Goal: Task Accomplishment & Management: Manage account settings

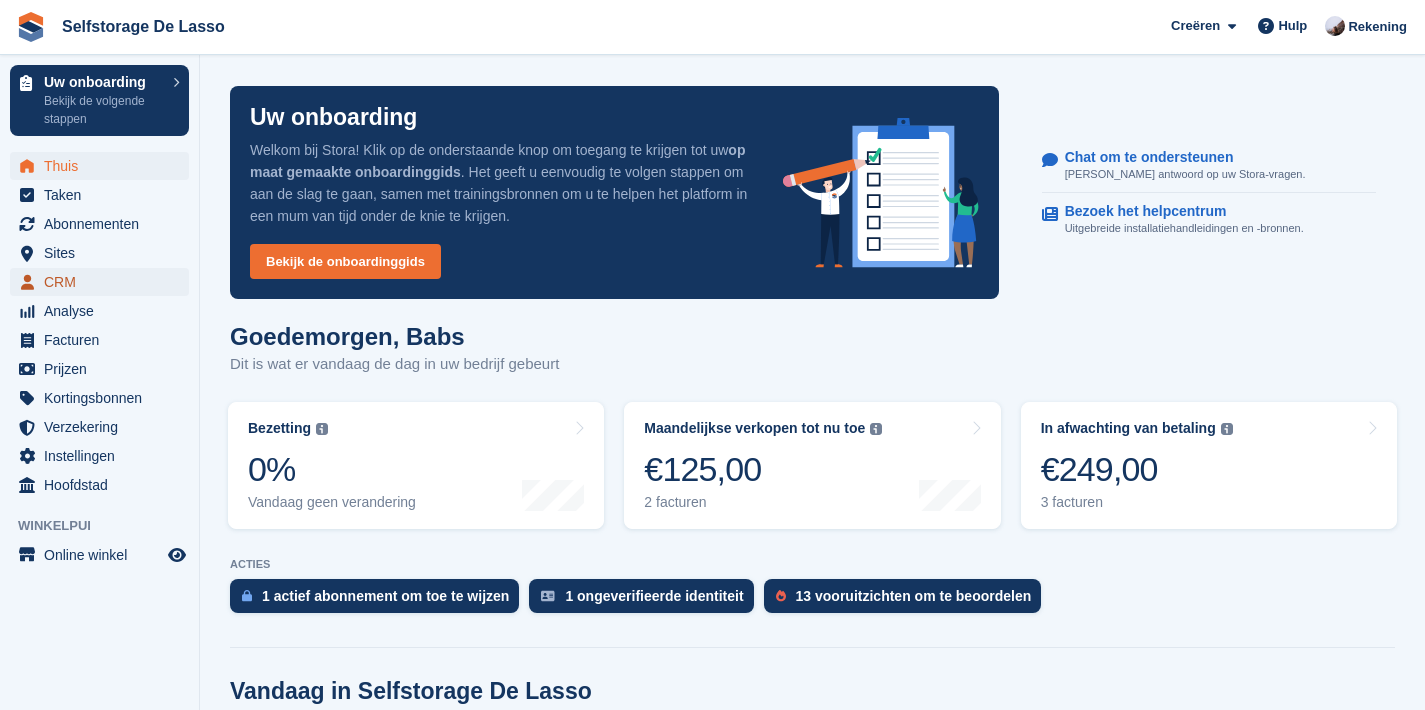
click at [61, 283] on span "CRM" at bounding box center [104, 282] width 120 height 28
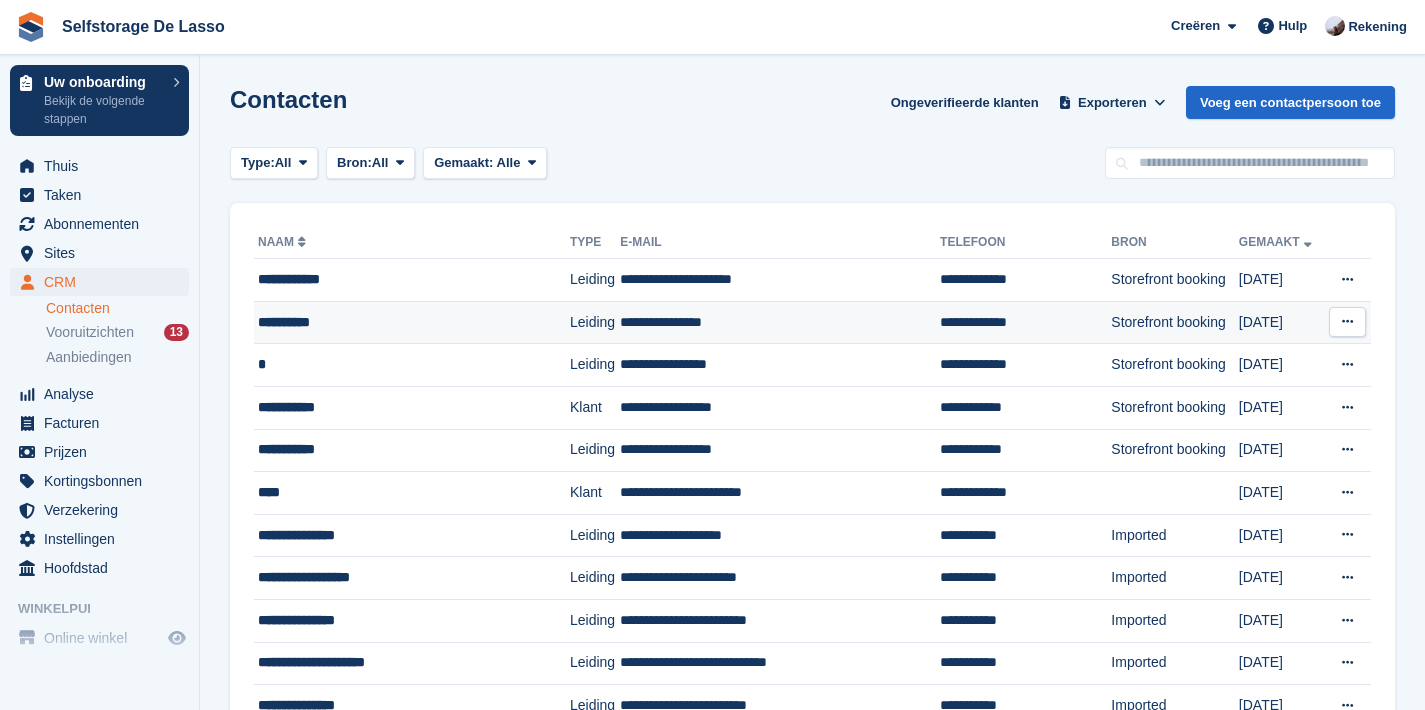
scroll to position [168, 0]
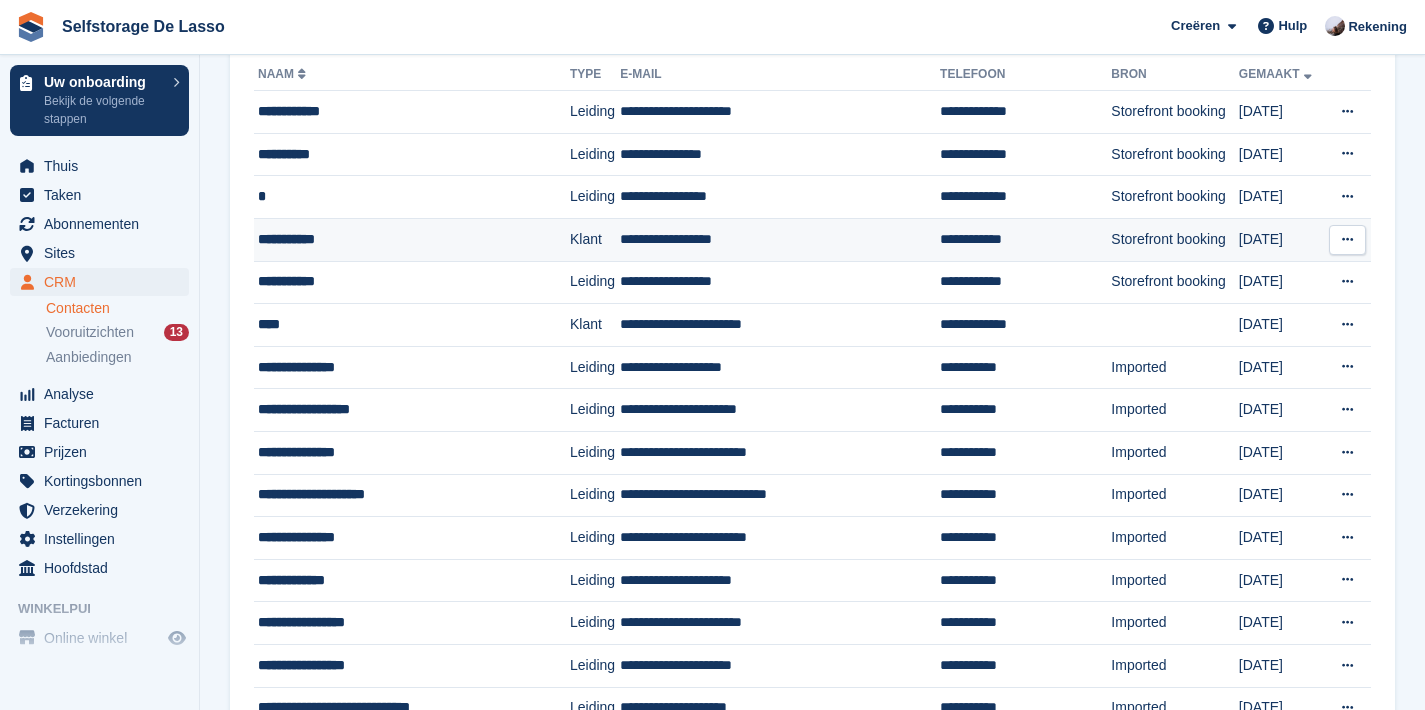
click at [379, 255] on td "**********" at bounding box center [412, 239] width 316 height 43
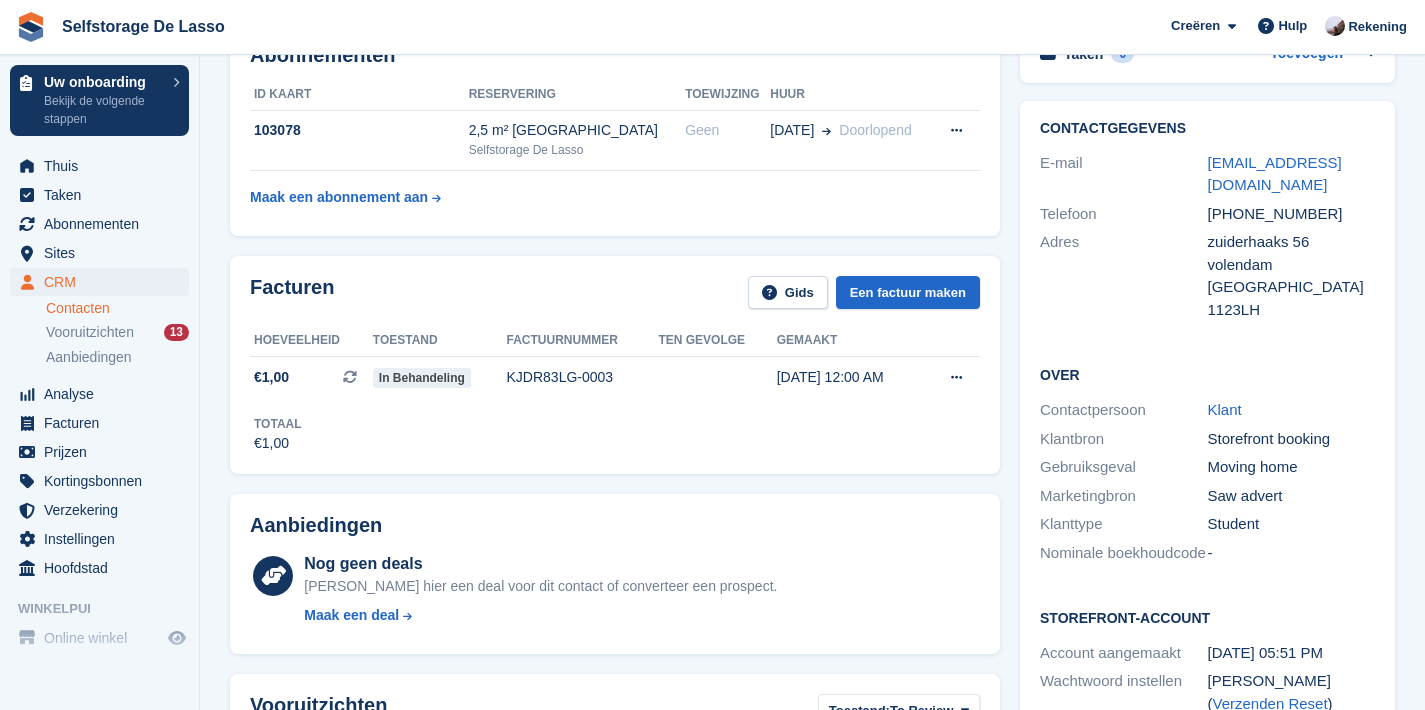
scroll to position [125, 0]
click at [111, 537] on span "Instellingen" at bounding box center [104, 539] width 120 height 28
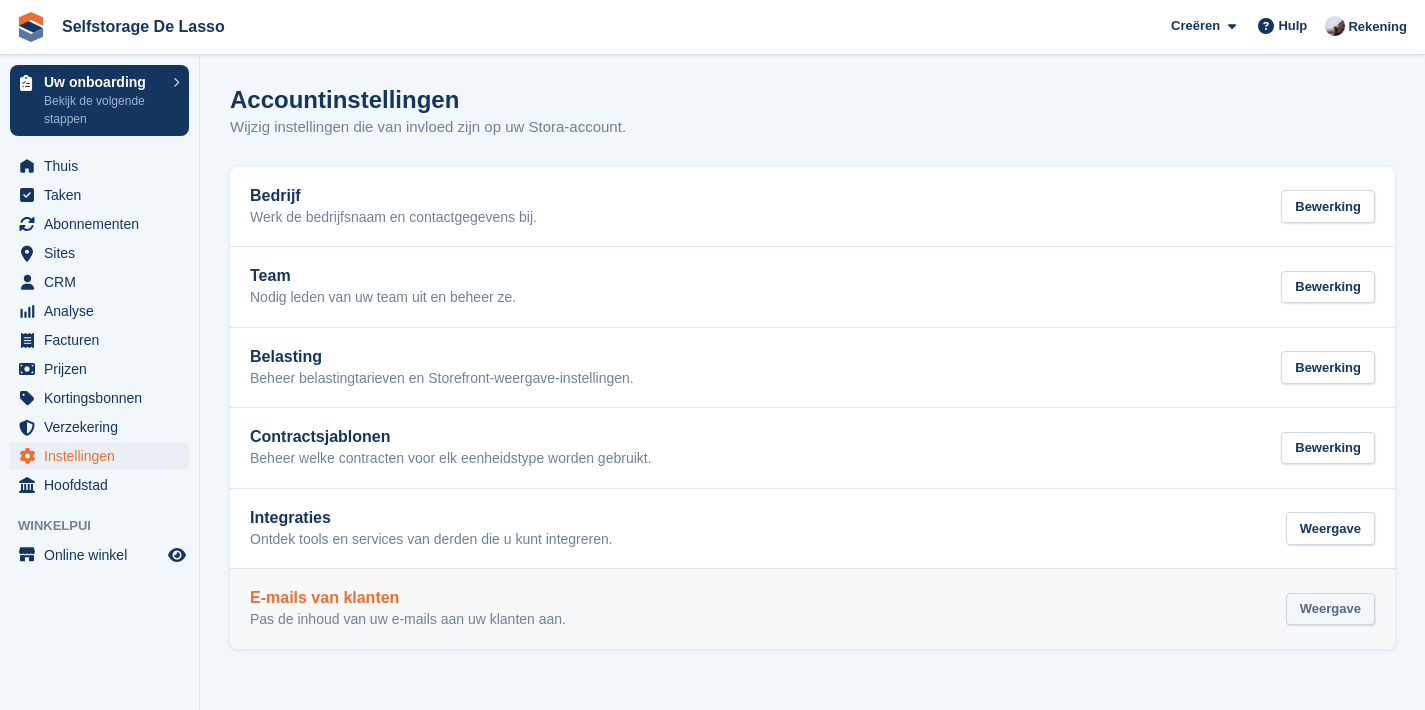
click at [1321, 616] on div "Weergave" at bounding box center [1330, 609] width 89 height 33
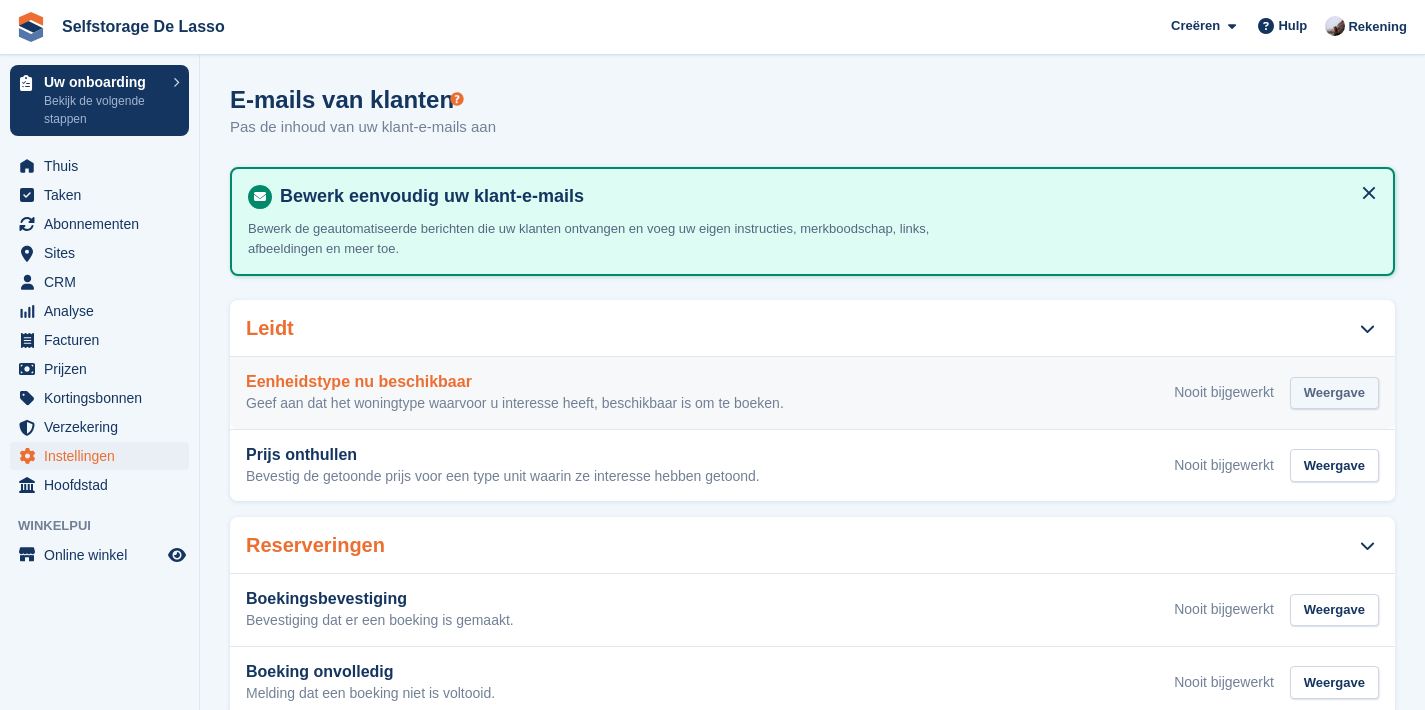
click at [1327, 380] on div "Weergave" at bounding box center [1334, 393] width 89 height 33
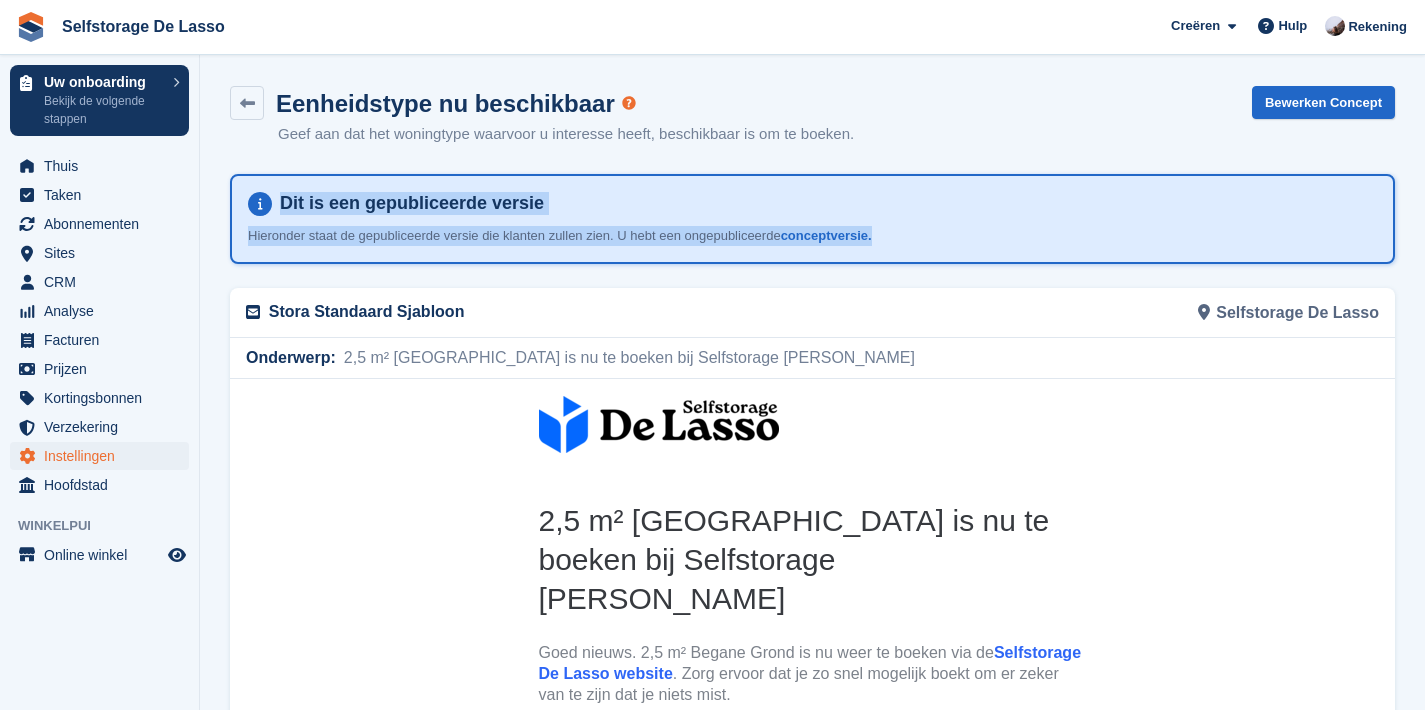
drag, startPoint x: 276, startPoint y: 196, endPoint x: 938, endPoint y: 246, distance: 663.7
click at [938, 246] on div "Dit is een gepubliceerde versie Hieronder staat de gepubliceerde versie die kla…" at bounding box center [812, 219] width 1165 height 90
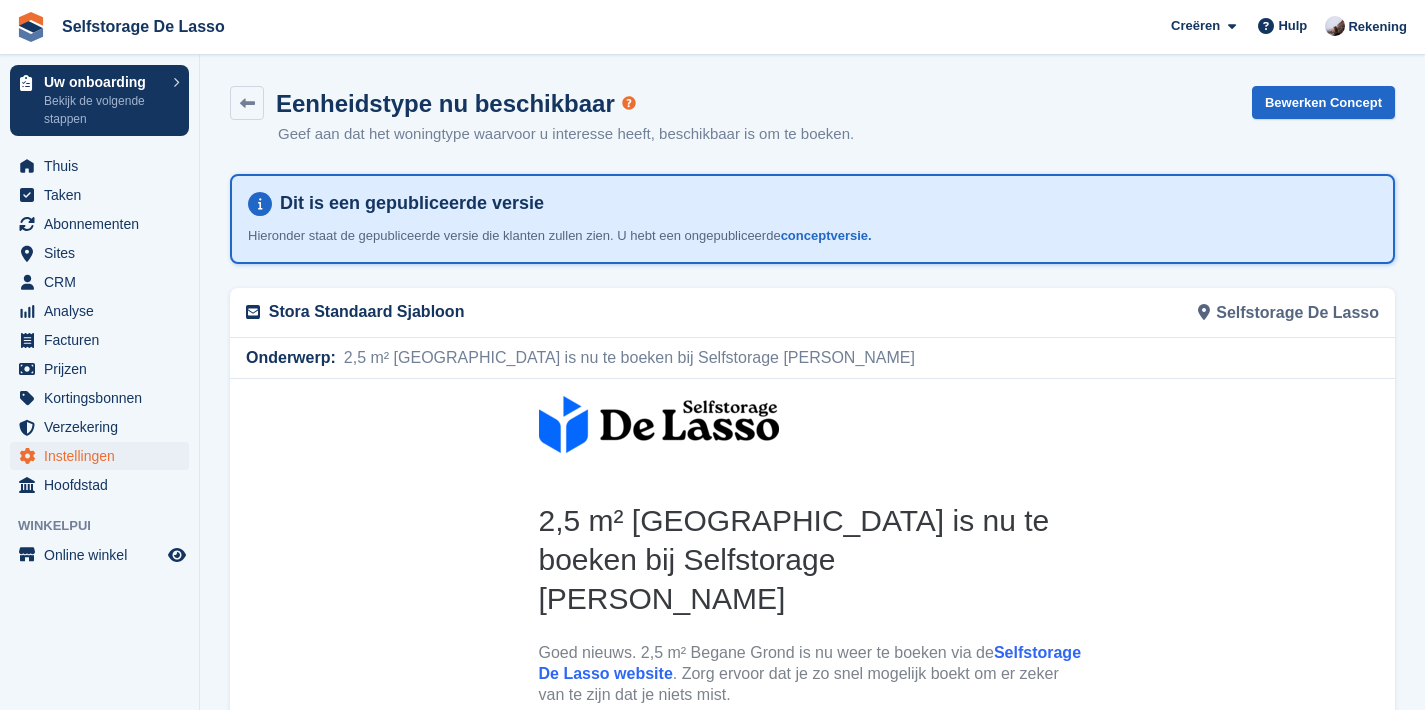
click at [935, 243] on p "Hieronder staat de gepubliceerde versie die klanten zullen zien. U hebt een ong…" at bounding box center [598, 236] width 700 height 20
click at [849, 236] on link "conceptversie." at bounding box center [826, 235] width 91 height 15
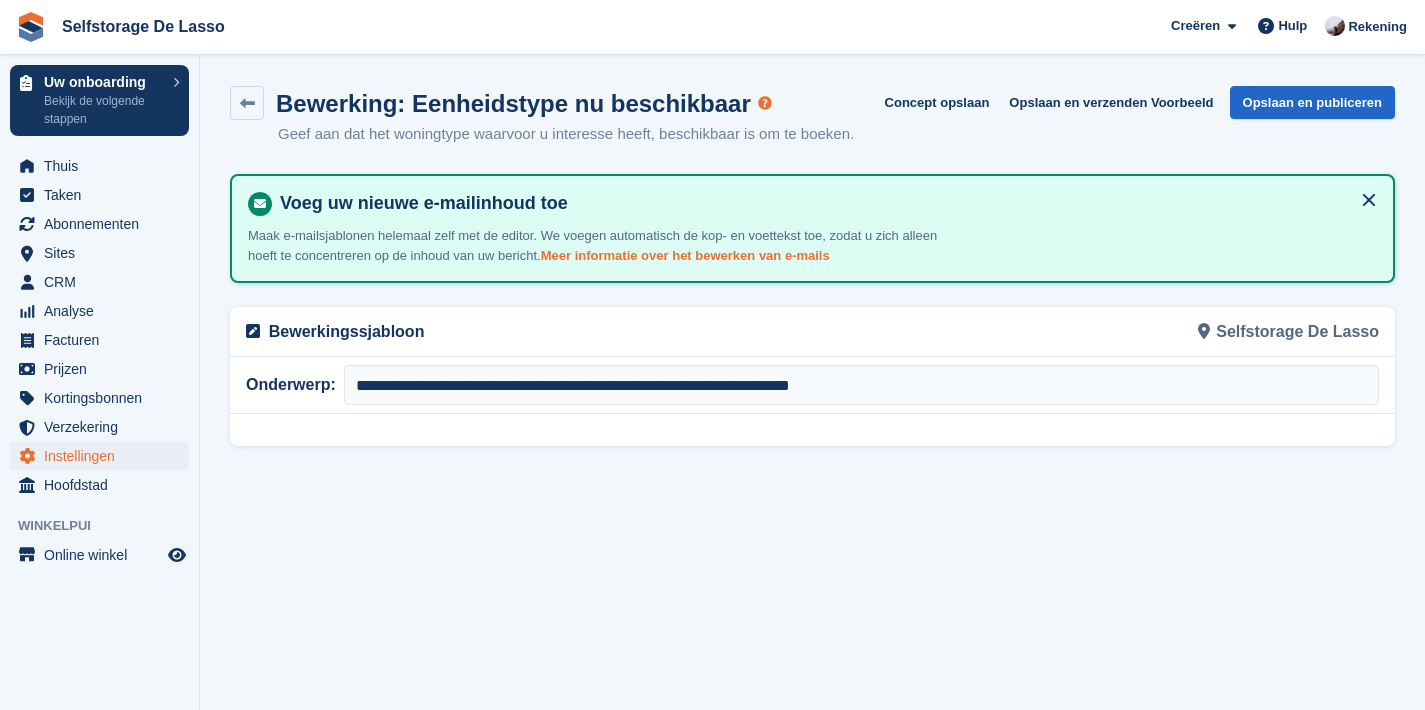
click at [823, 263] on link "Meer informatie over het bewerken van e-mails" at bounding box center [685, 255] width 289 height 15
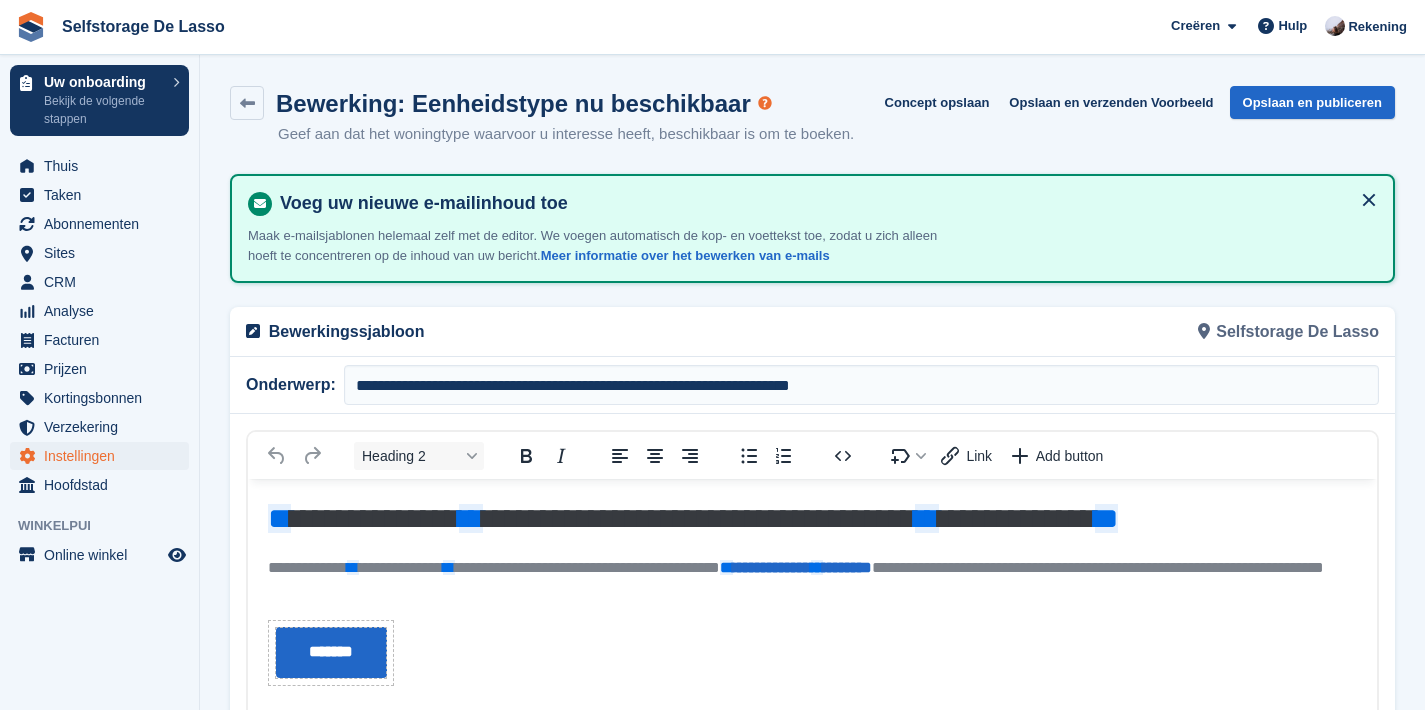
scroll to position [38, 0]
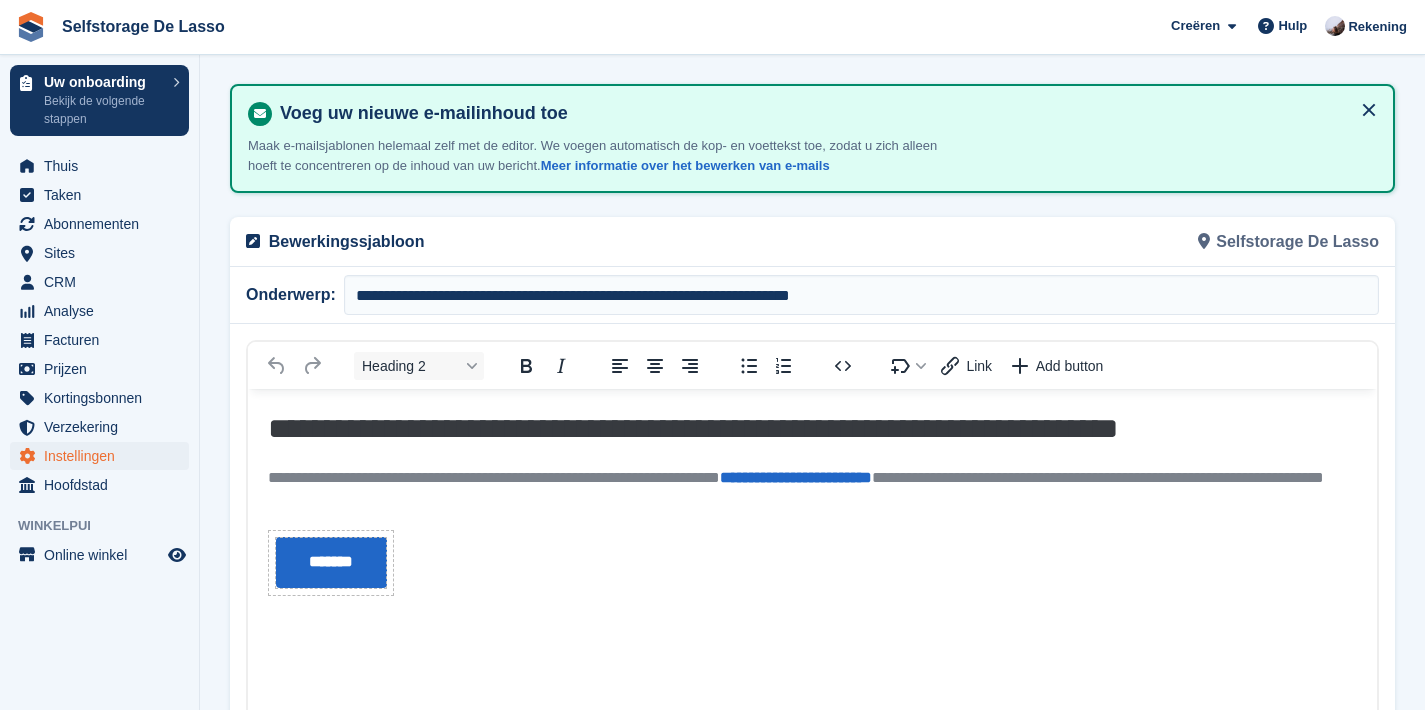
scroll to position [133, 0]
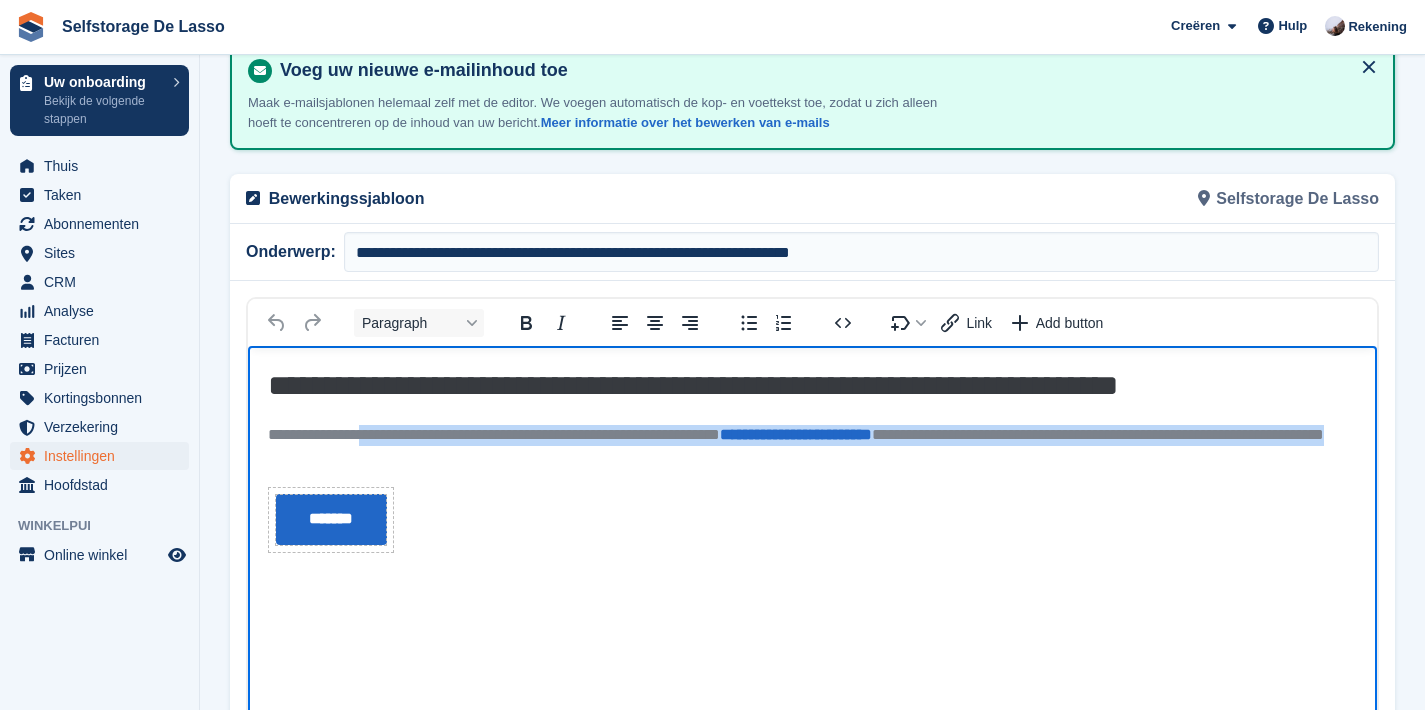
drag, startPoint x: 380, startPoint y: 432, endPoint x: 567, endPoint y: 446, distance: 187.5
click at [567, 446] on p "**********" at bounding box center [812, 446] width 1089 height 42
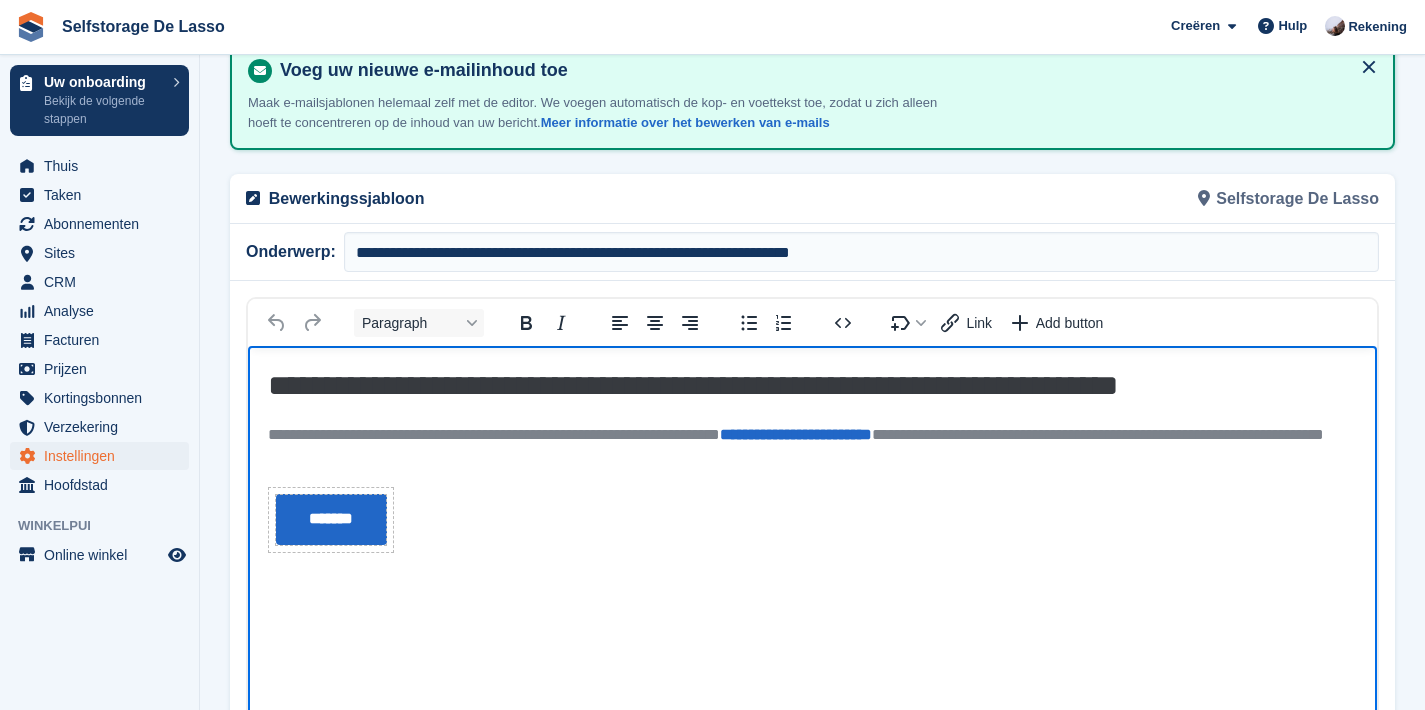
click at [567, 446] on p "**********" at bounding box center [812, 446] width 1089 height 42
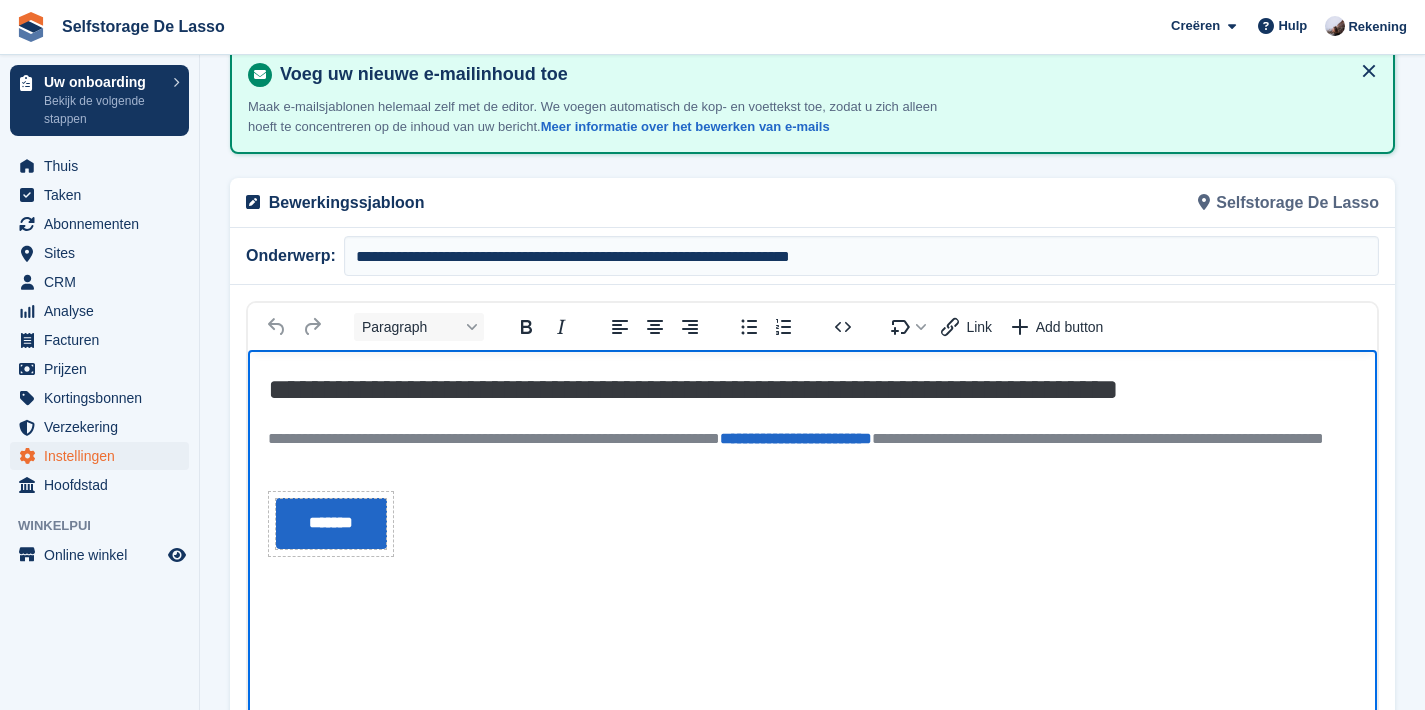
scroll to position [160, 0]
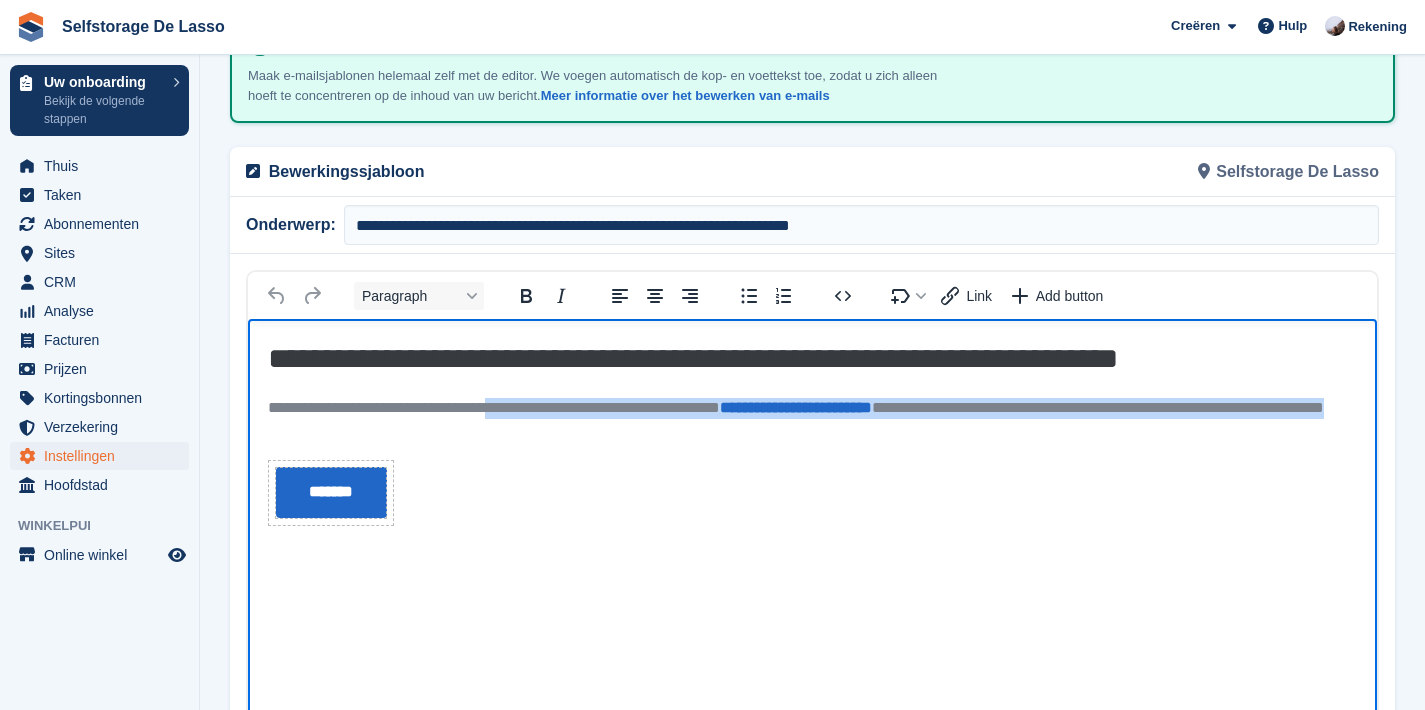
drag, startPoint x: 532, startPoint y: 403, endPoint x: 556, endPoint y: 422, distance: 30.6
click at [556, 422] on p "**********" at bounding box center [812, 419] width 1089 height 42
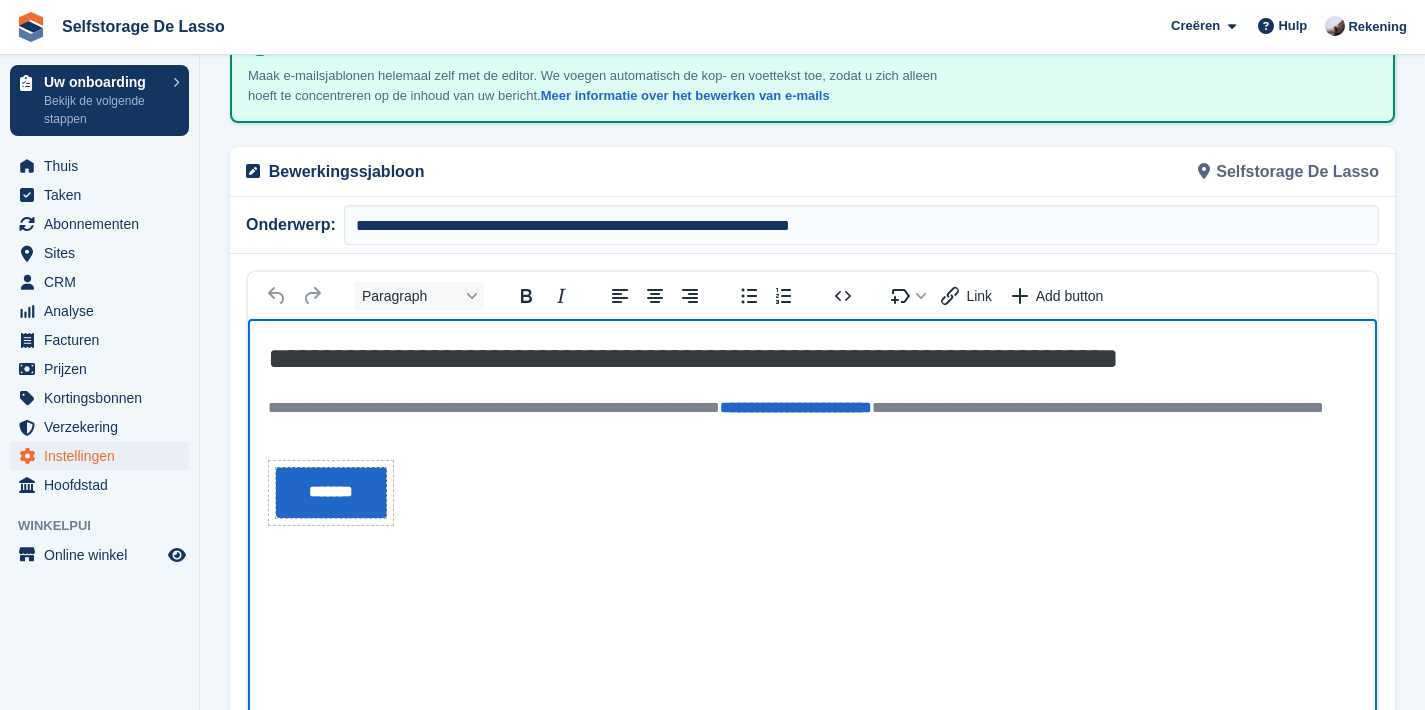
click at [437, 390] on div "Rich Text Area" at bounding box center [812, 393] width 1089 height 10
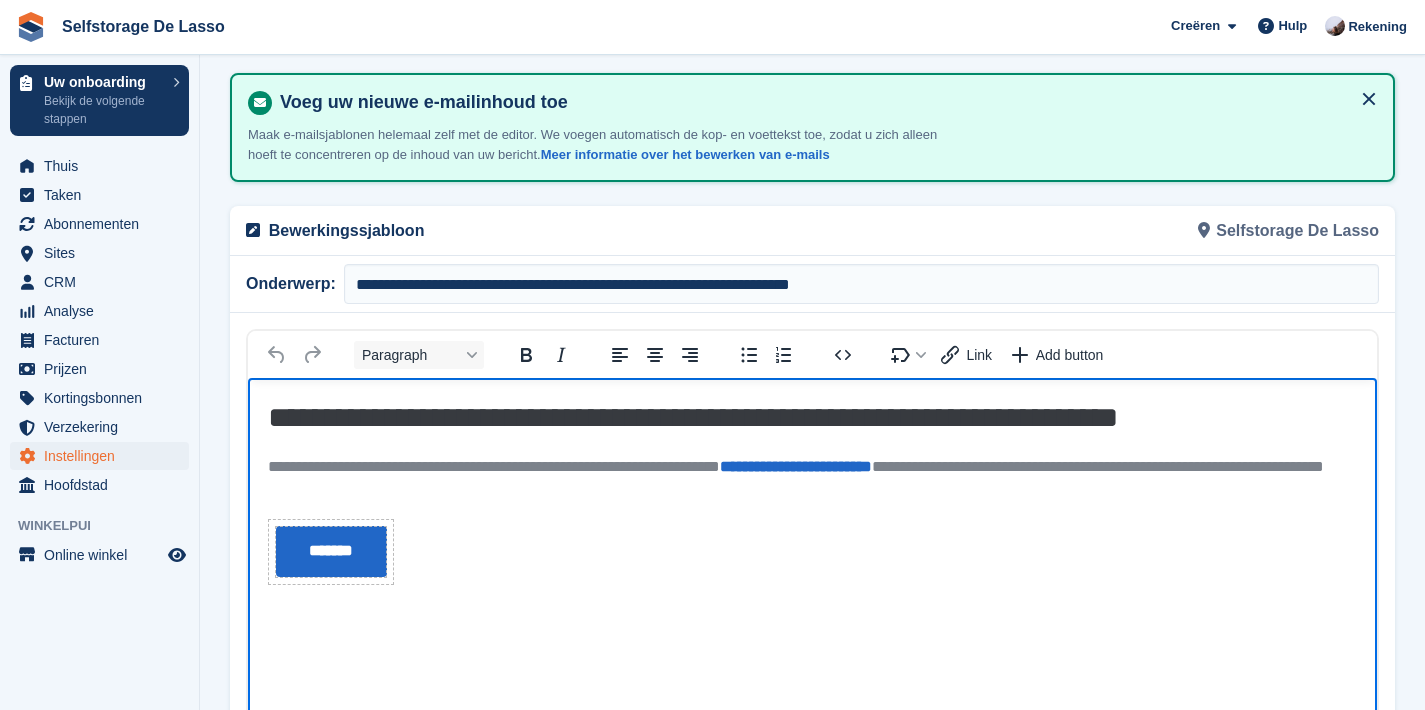
scroll to position [115, 0]
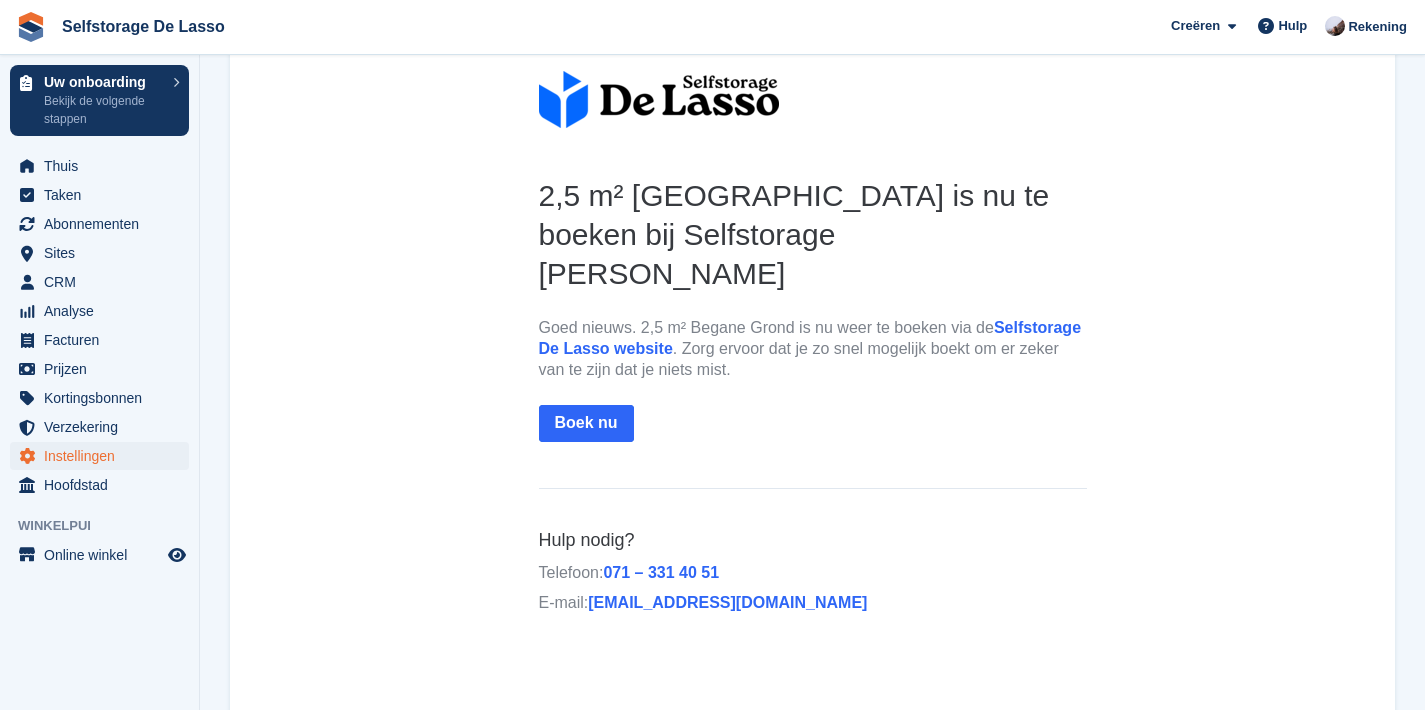
scroll to position [337, 0]
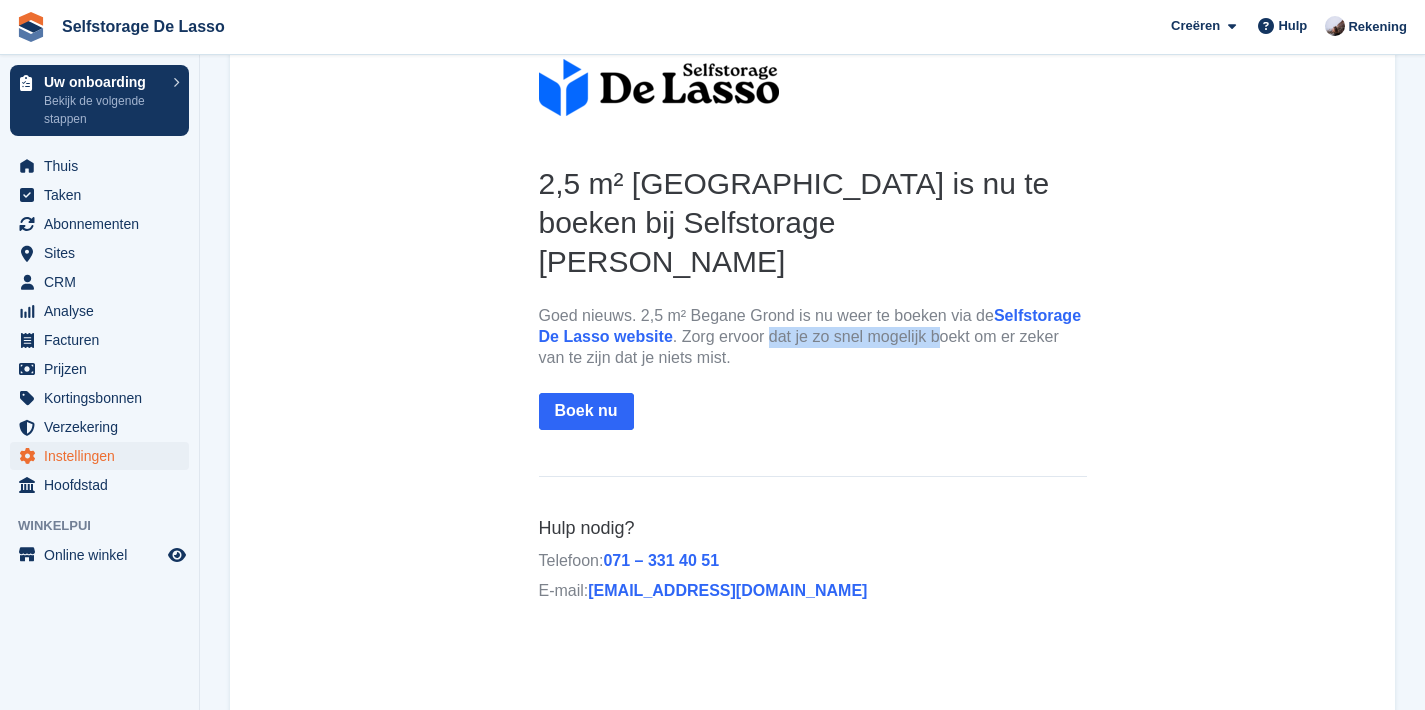
drag, startPoint x: 918, startPoint y: 296, endPoint x: 940, endPoint y: 302, distance: 22.8
click at [940, 305] on p "Goed nieuws. 2,5 m² Begane Grond is nu weer te boeken via de Selfstorage De Las…" at bounding box center [813, 336] width 548 height 62
click at [859, 312] on p "Goed nieuws. 2,5 m² Begane Grond is nu weer te boeken via de Selfstorage De Las…" at bounding box center [813, 336] width 548 height 62
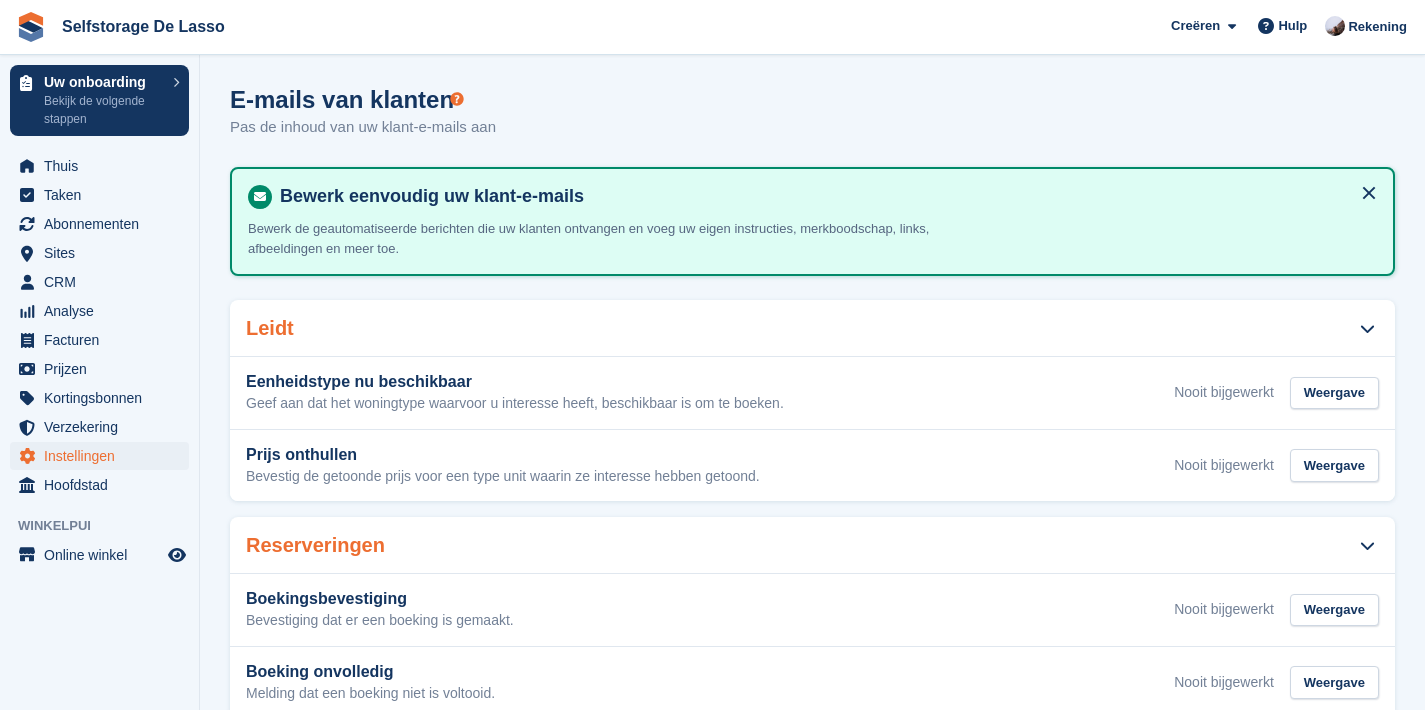
click at [1146, 119] on div "E-mails van klanten Pas de inhoud van uw klant-e-mails aan" at bounding box center [812, 124] width 1165 height 77
click at [618, 126] on div "E-mails van klanten Pas de inhoud van uw klant-e-mails aan" at bounding box center [812, 124] width 1165 height 77
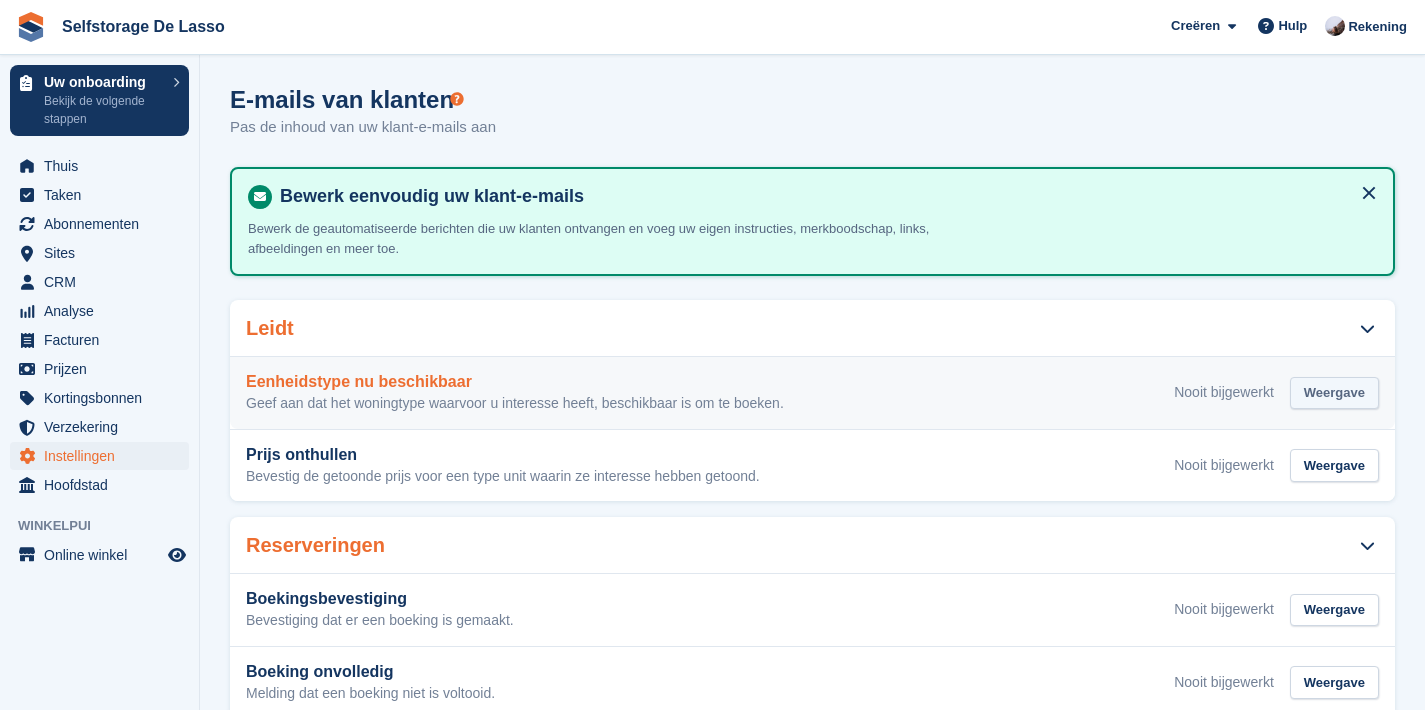
click at [1338, 399] on div "Weergave" at bounding box center [1334, 393] width 89 height 33
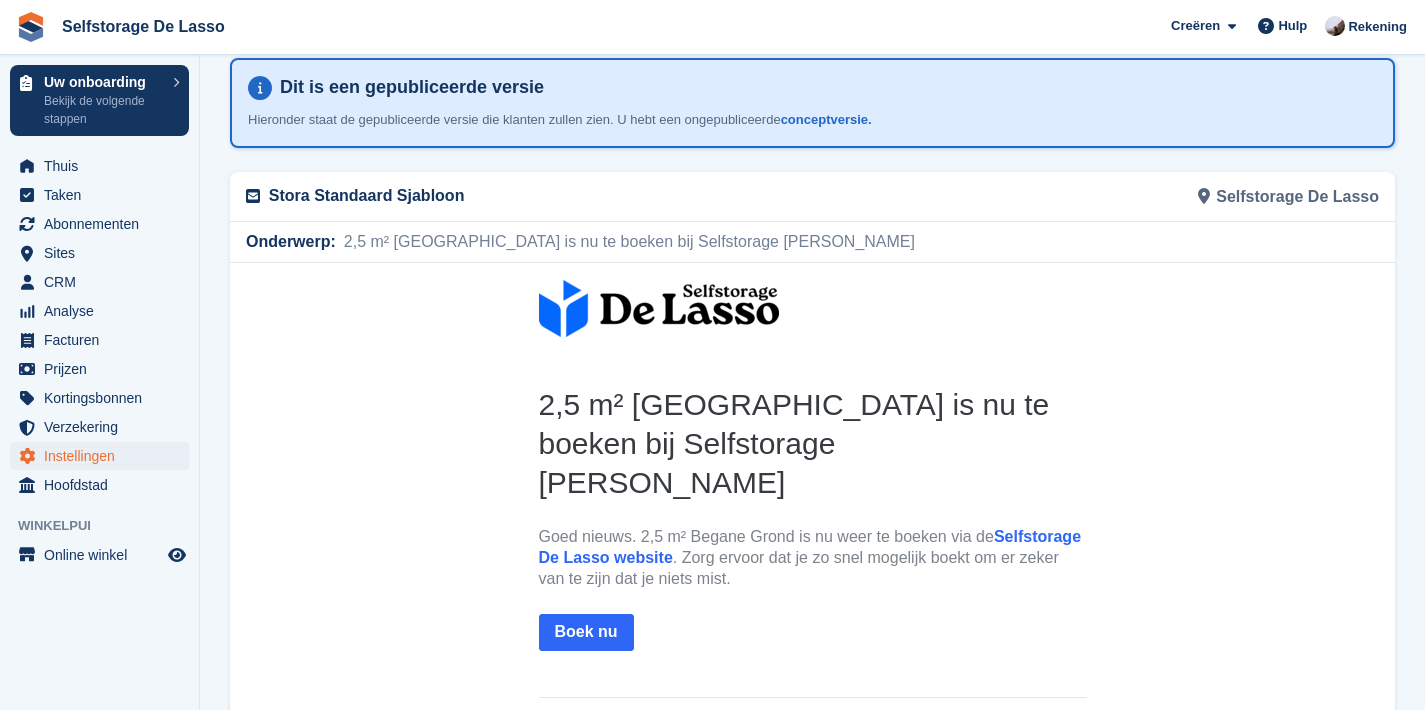
scroll to position [117, 0]
